Goal: Information Seeking & Learning: Learn about a topic

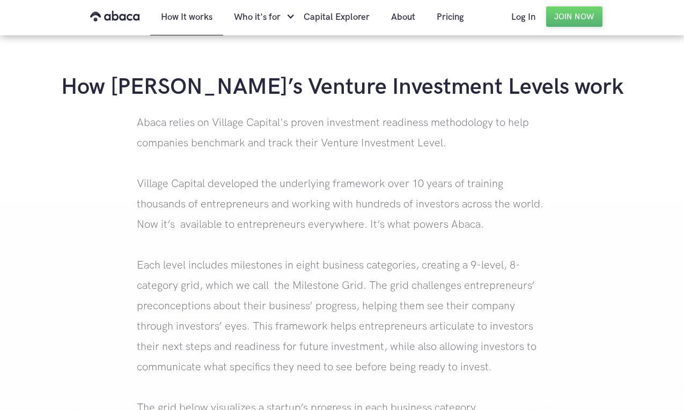
scroll to position [1131, 0]
click at [445, 18] on link "Pricing" at bounding box center [450, 17] width 49 height 36
click at [396, 12] on link "About" at bounding box center [403, 17] width 46 height 36
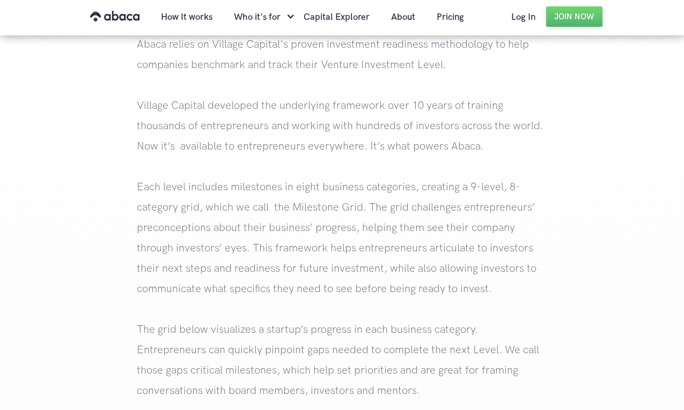
scroll to position [3221, 0]
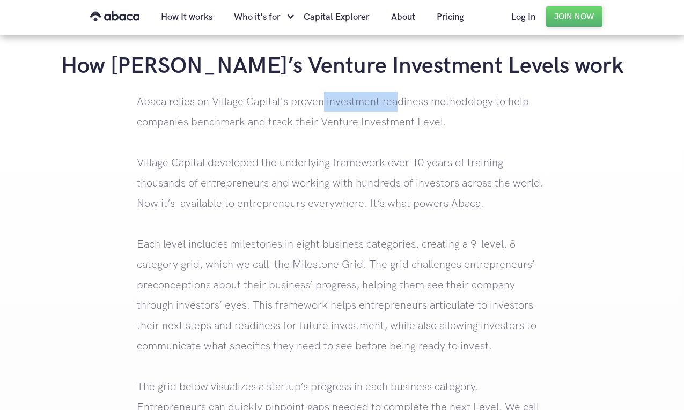
drag, startPoint x: 322, startPoint y: 103, endPoint x: 397, endPoint y: 105, distance: 75.1
click at [397, 105] on p "Abaca relies on Village Capital's proven investment readiness methodology to he…" at bounding box center [342, 285] width 410 height 387
click at [380, 143] on p "Abaca relies on Village Capital's proven investment readiness methodology to he…" at bounding box center [342, 285] width 410 height 387
click at [296, 267] on p "Abaca relies on Village Capital's proven investment readiness methodology to he…" at bounding box center [342, 285] width 410 height 387
click at [212, 242] on p "Abaca relies on Village Capital's proven investment readiness methodology to he…" at bounding box center [342, 285] width 410 height 387
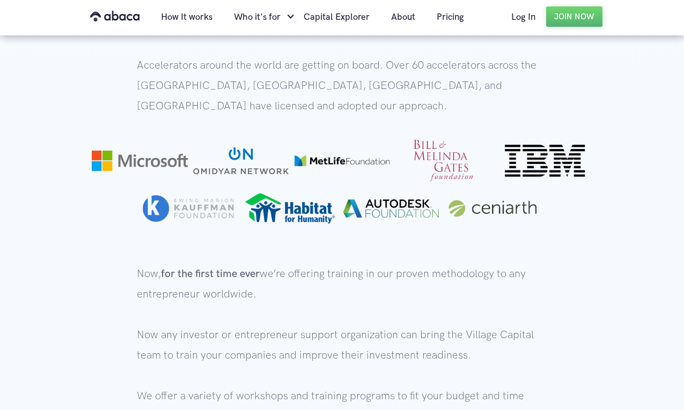
scroll to position [665, 0]
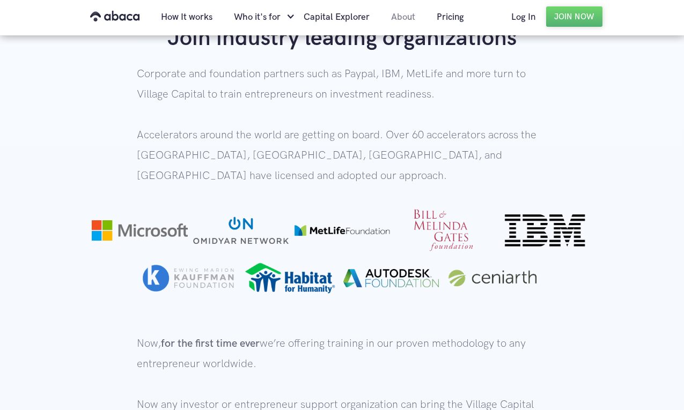
click at [411, 19] on link "About" at bounding box center [403, 17] width 46 height 36
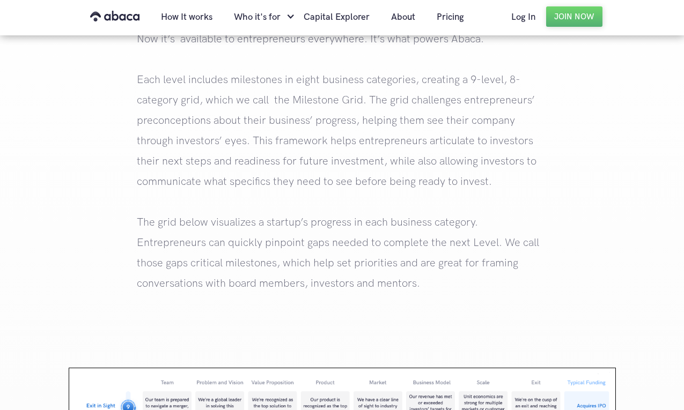
scroll to position [3382, 0]
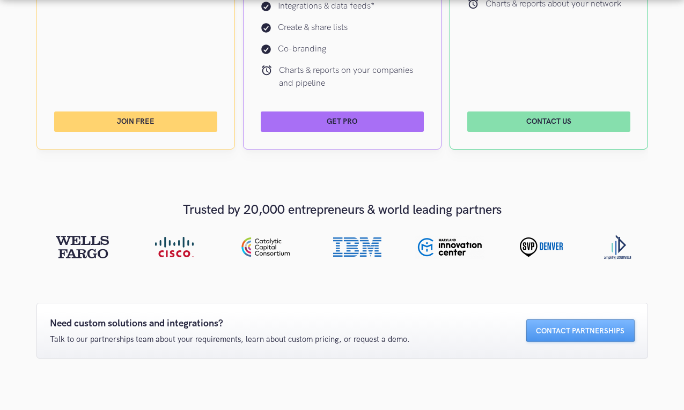
scroll to position [725, 0]
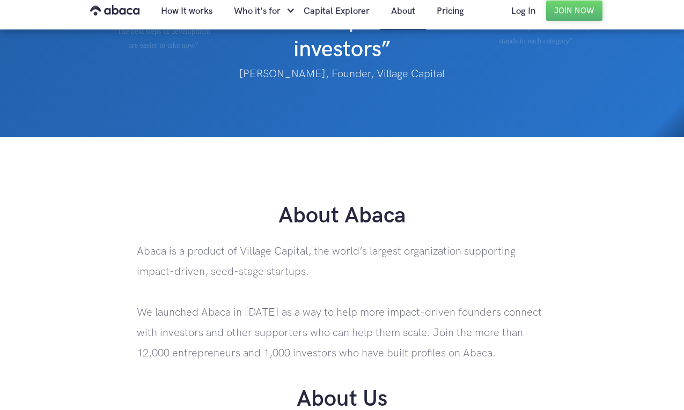
scroll to position [124, 0]
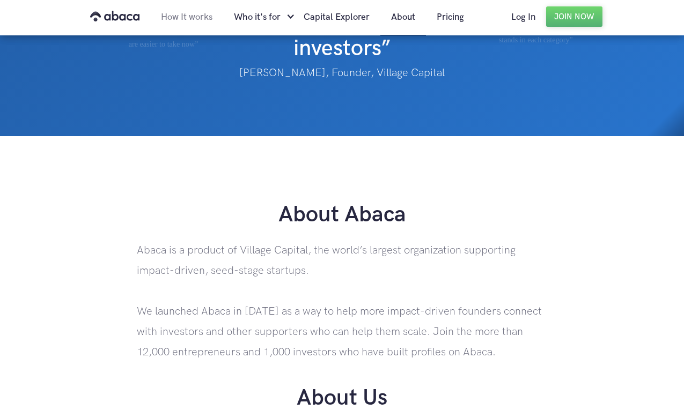
click at [203, 11] on link "How It works" at bounding box center [186, 17] width 73 height 36
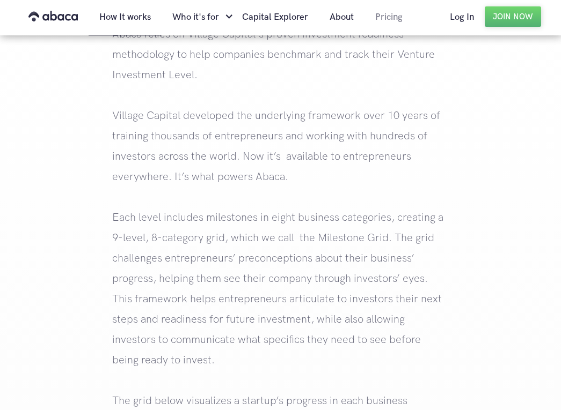
scroll to position [1303, 0]
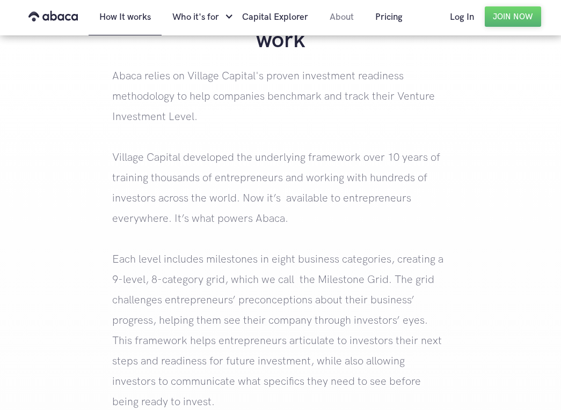
click at [319, 14] on link "About" at bounding box center [342, 17] width 46 height 36
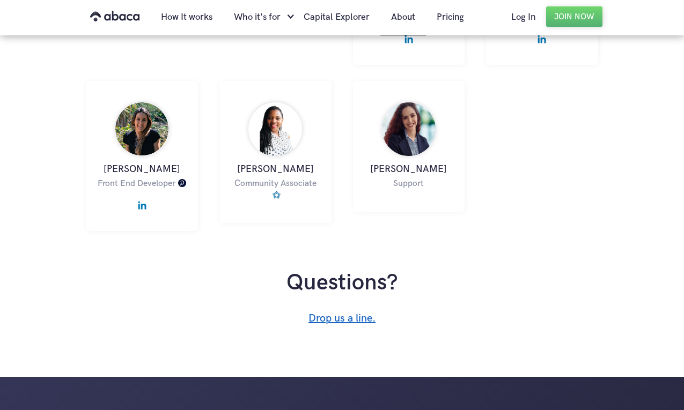
scroll to position [974, 0]
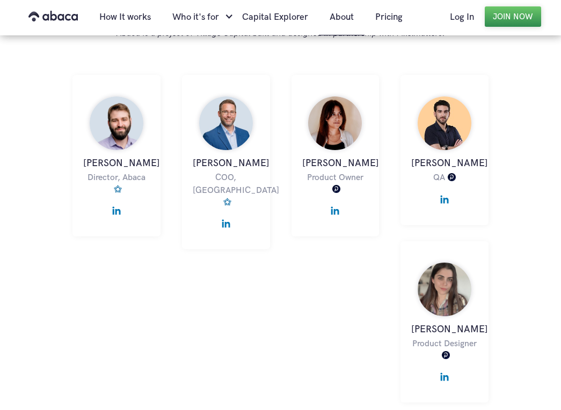
scroll to position [616, 0]
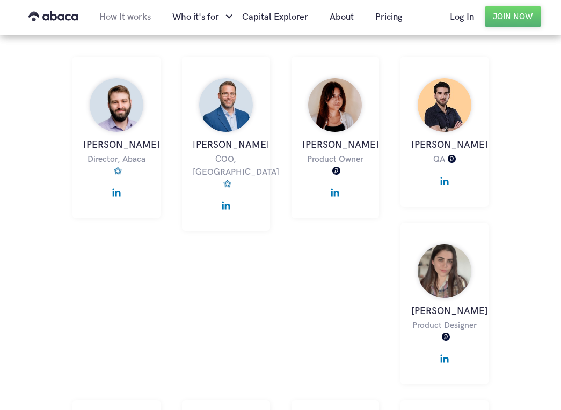
click at [114, 17] on link "How It works" at bounding box center [125, 17] width 73 height 36
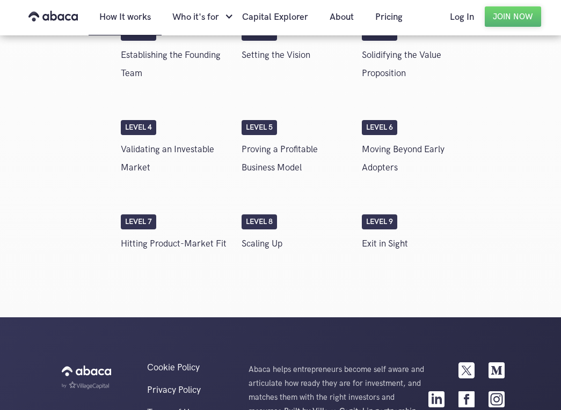
scroll to position [2204, 0]
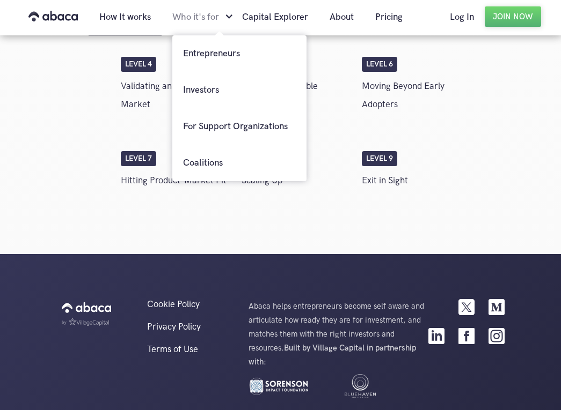
click at [208, 13] on div "Who it's for" at bounding box center [195, 17] width 47 height 36
click at [194, 46] on link "Entrepreneurs" at bounding box center [239, 53] width 134 height 36
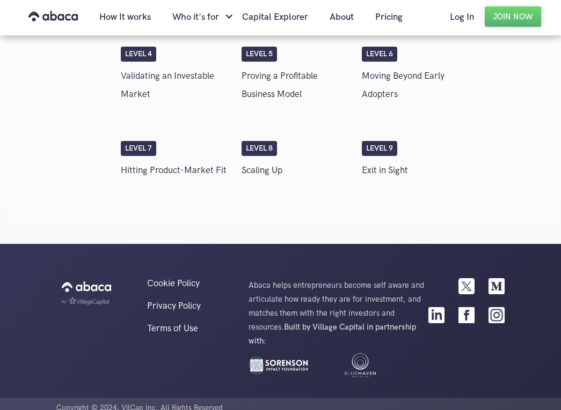
scroll to position [2315, 0]
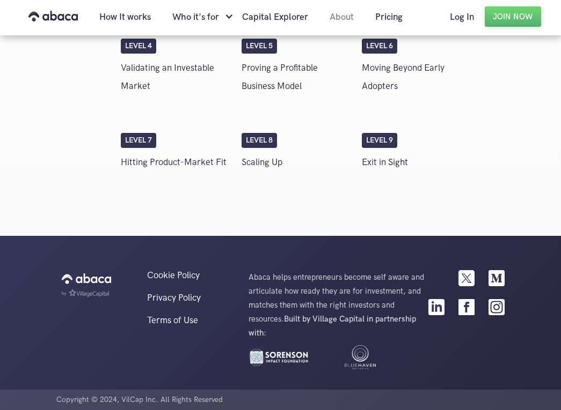
click at [345, 18] on link "About" at bounding box center [342, 17] width 46 height 36
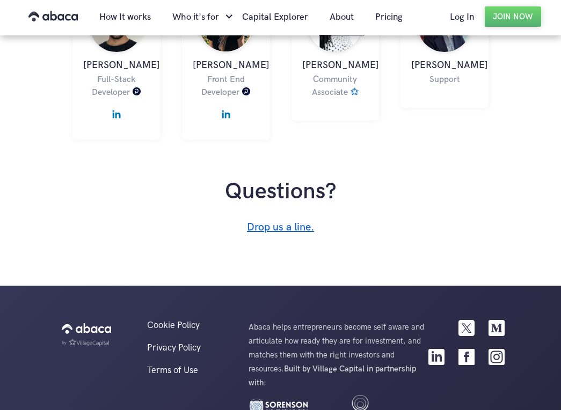
scroll to position [1072, 0]
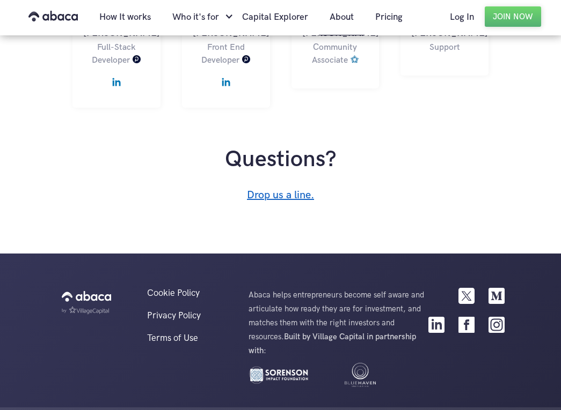
drag, startPoint x: 378, startPoint y: 14, endPoint x: 355, endPoint y: 105, distance: 92.9
click at [378, 14] on link "Pricing" at bounding box center [388, 17] width 49 height 36
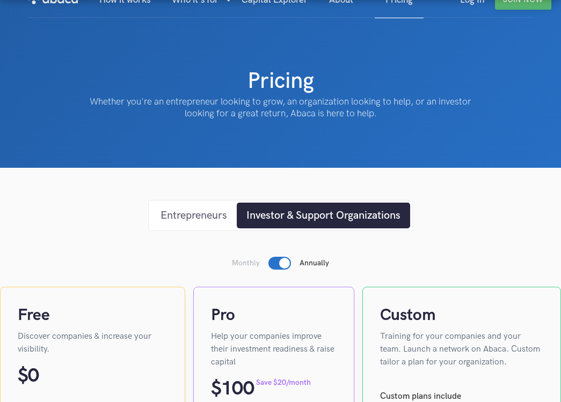
click at [212, 210] on div "Entrepreneurs" at bounding box center [193, 216] width 67 height 16
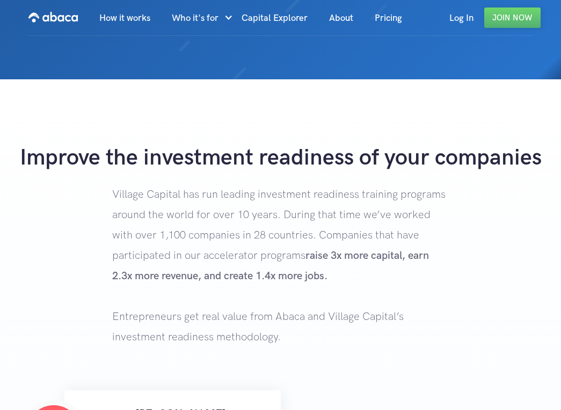
click at [61, 15] on img "home" at bounding box center [52, 17] width 49 height 17
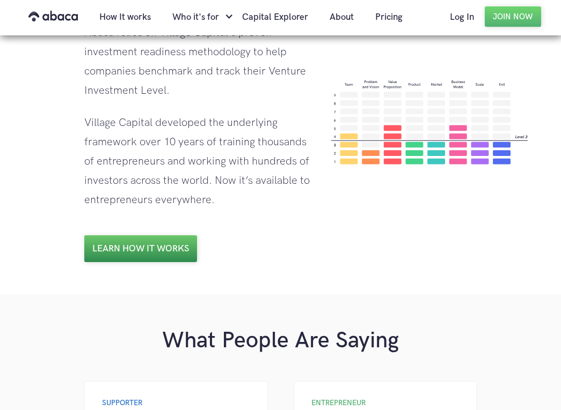
scroll to position [892, 0]
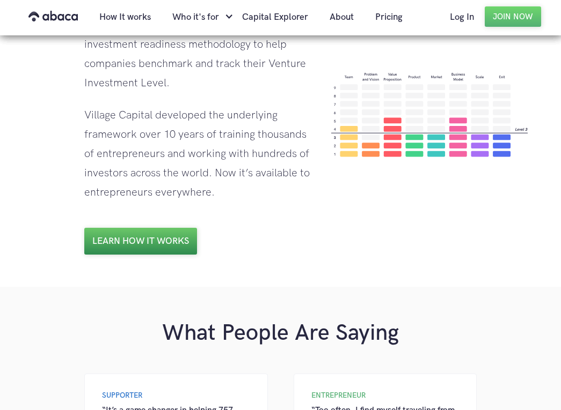
click at [183, 228] on link "Learn how it works" at bounding box center [140, 241] width 113 height 27
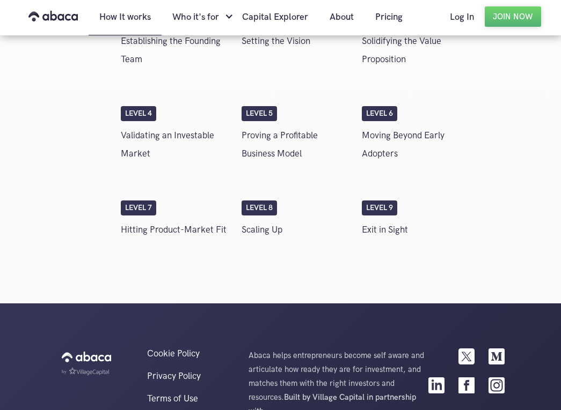
scroll to position [2204, 0]
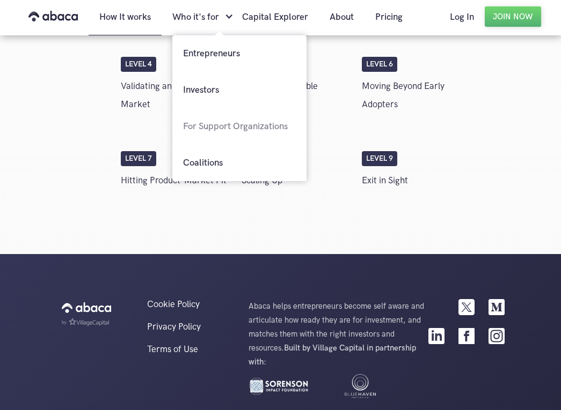
click at [207, 120] on link "For Support Organizations" at bounding box center [239, 126] width 134 height 36
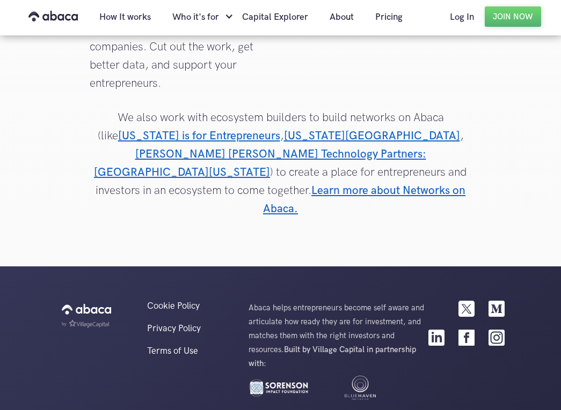
scroll to position [2170, 0]
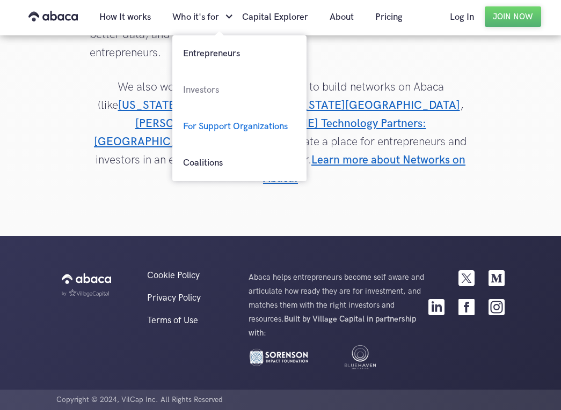
click at [203, 89] on link "Investors" at bounding box center [239, 90] width 134 height 36
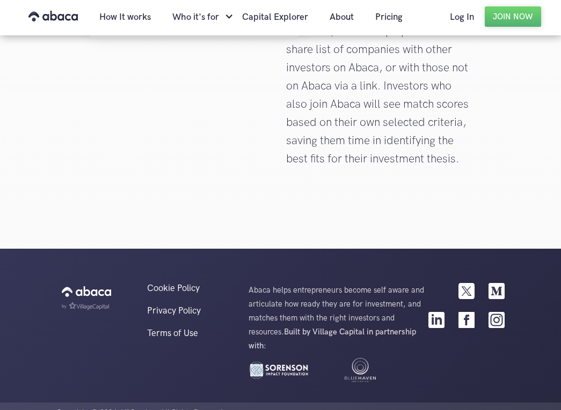
scroll to position [1813, 0]
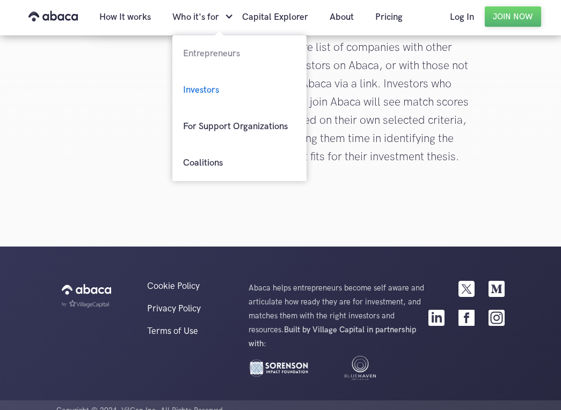
click at [210, 53] on link "Entrepreneurs" at bounding box center [239, 53] width 134 height 36
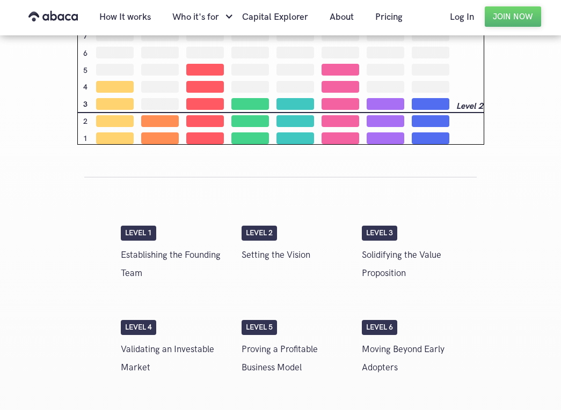
scroll to position [2035, 0]
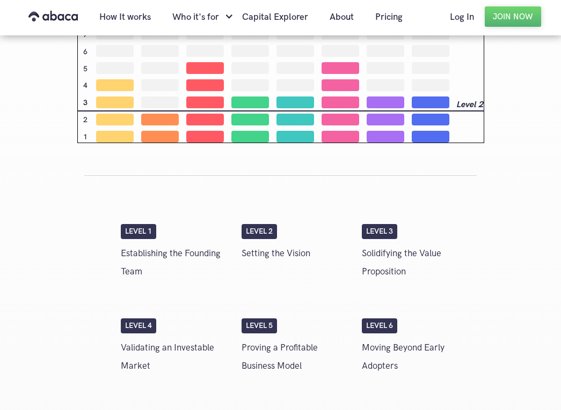
click at [152, 228] on div "Level 1" at bounding box center [138, 231] width 35 height 15
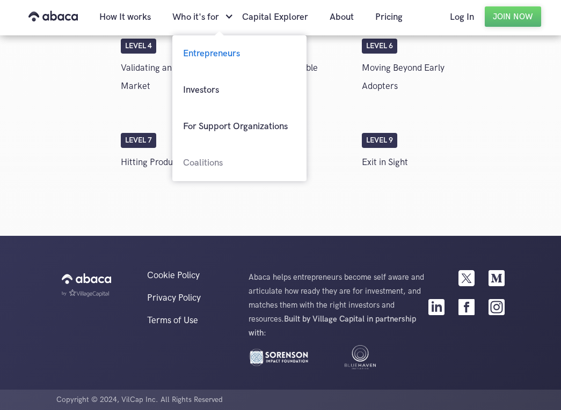
scroll to position [2314, 0]
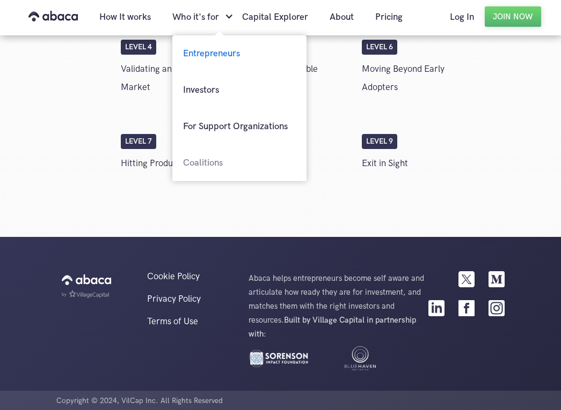
click at [215, 153] on link "Coalitions" at bounding box center [239, 163] width 134 height 36
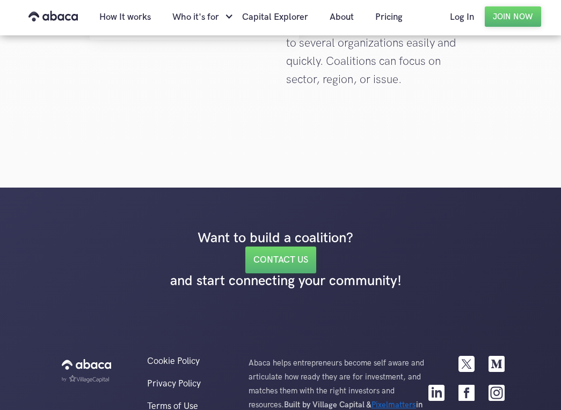
scroll to position [2962, 0]
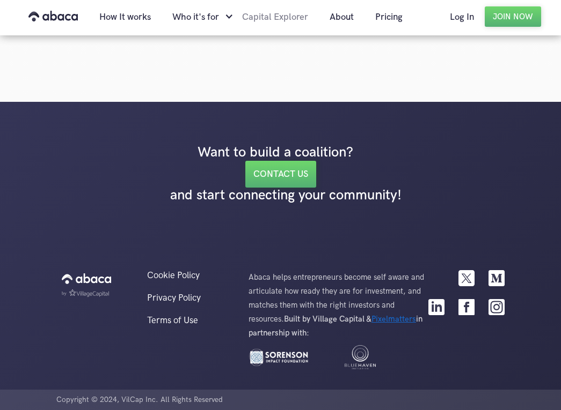
click at [252, 16] on link "Capital Explorer" at bounding box center [274, 17] width 87 height 36
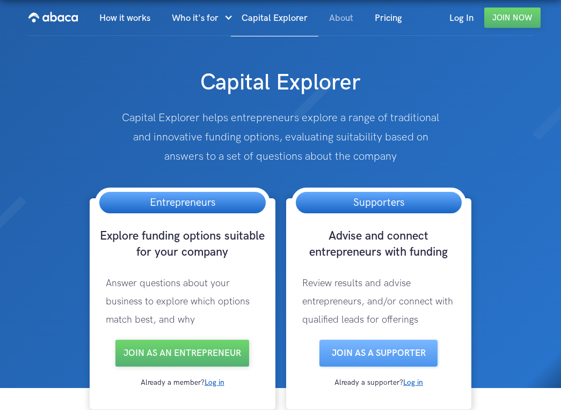
click at [350, 26] on link "About" at bounding box center [341, 18] width 46 height 36
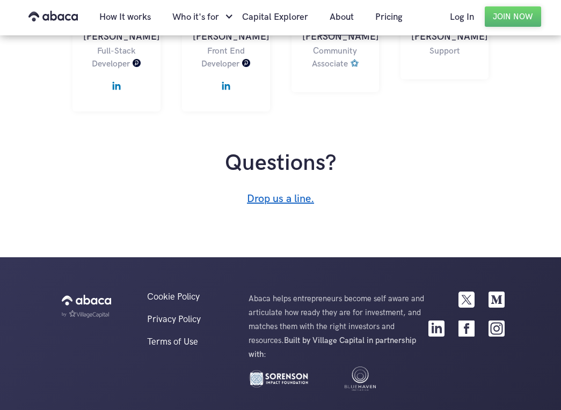
scroll to position [1072, 0]
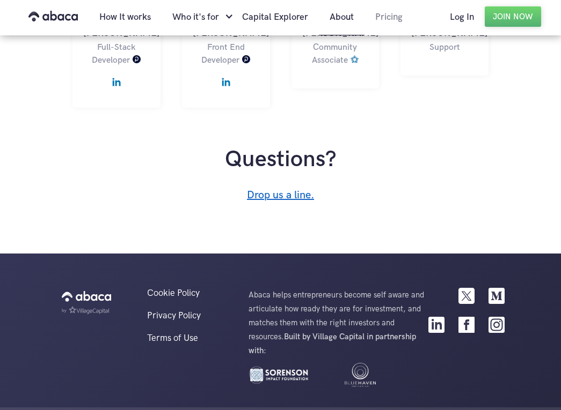
click at [397, 10] on link "Pricing" at bounding box center [388, 17] width 49 height 36
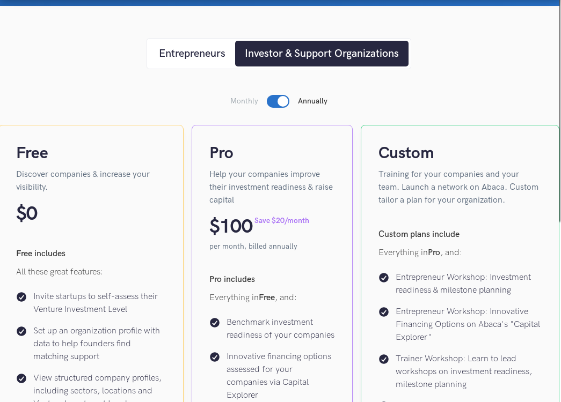
scroll to position [112, 2]
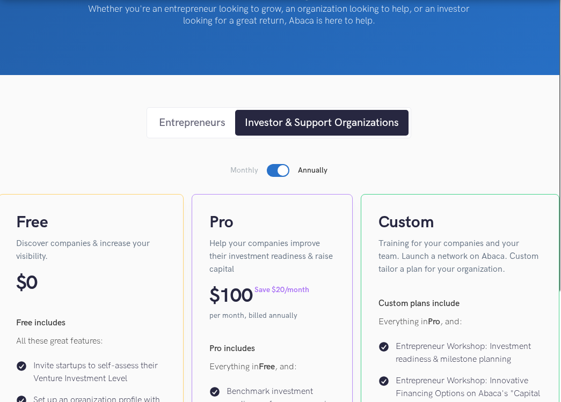
click at [192, 124] on div "Entrepreneurs" at bounding box center [192, 123] width 67 height 16
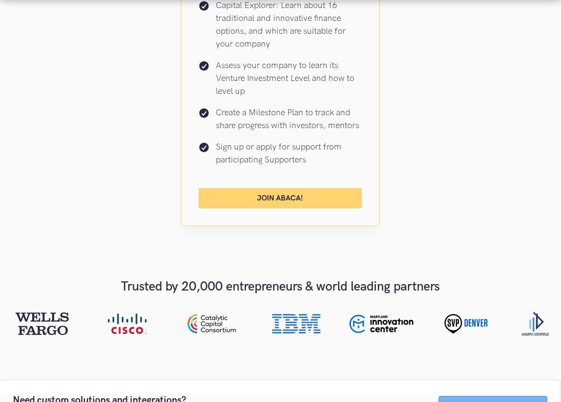
scroll to position [0, 1]
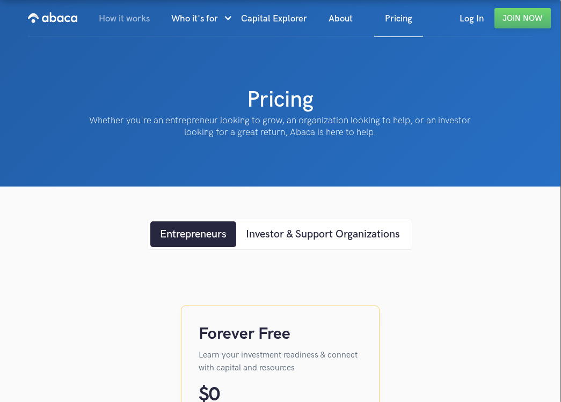
click at [116, 20] on link "How it works" at bounding box center [124, 19] width 72 height 36
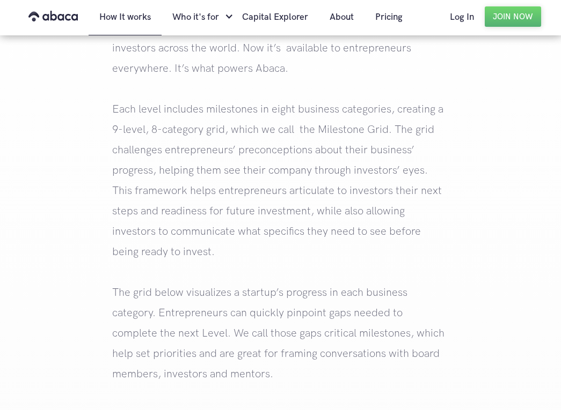
scroll to position [1454, 0]
